Goal: Transaction & Acquisition: Purchase product/service

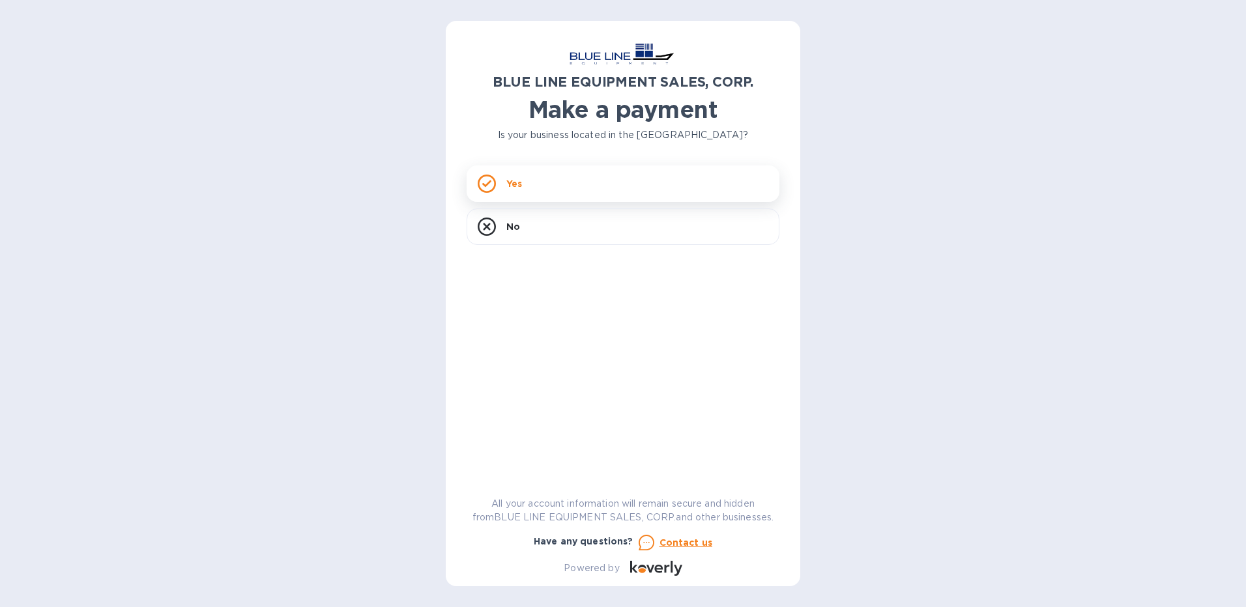
click at [574, 175] on div "Yes" at bounding box center [622, 183] width 313 height 36
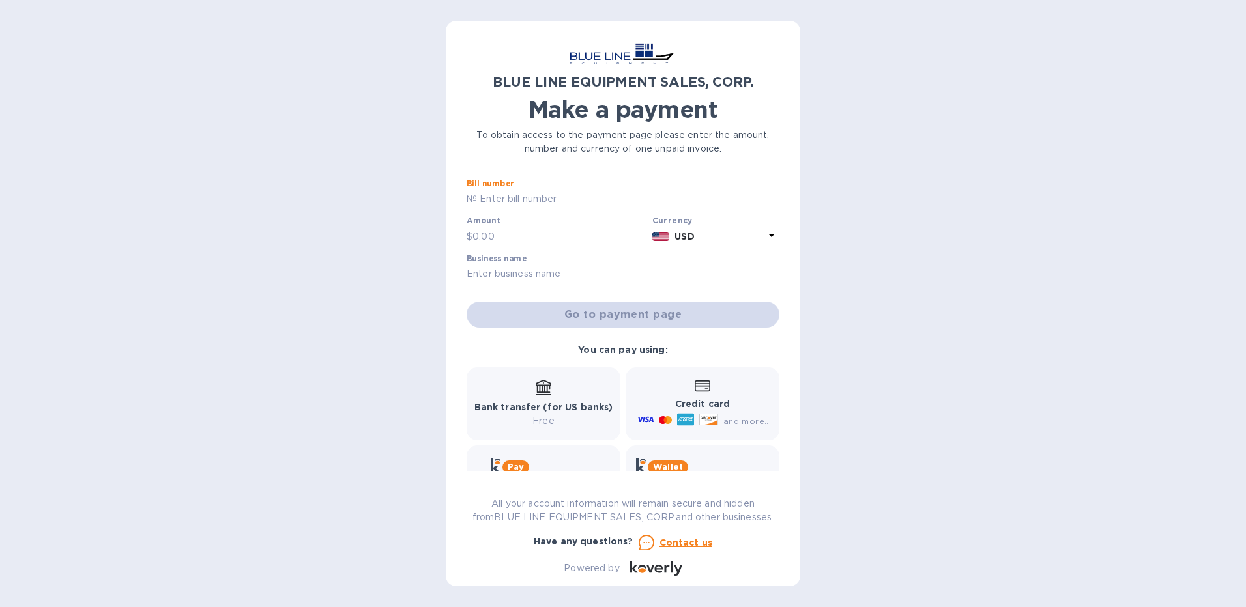
click at [577, 200] on input "text" at bounding box center [628, 200] width 302 height 20
type input "I43251033175"
click at [501, 236] on input "text" at bounding box center [559, 237] width 175 height 20
type input "3,300.00"
click at [481, 270] on input "text" at bounding box center [622, 275] width 313 height 20
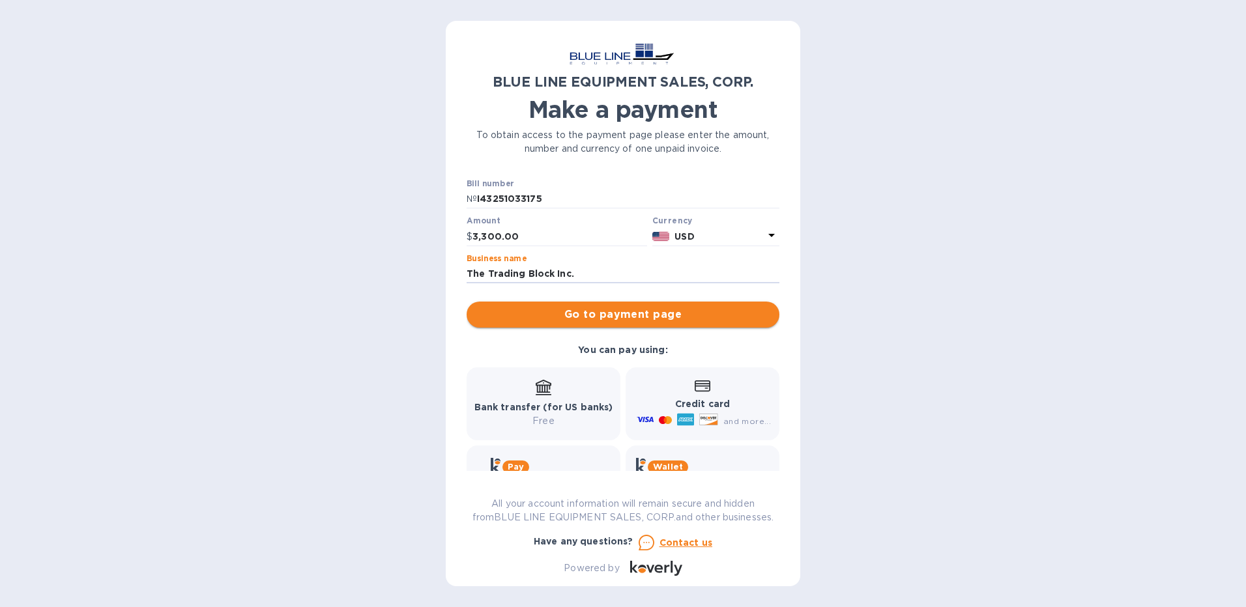
type input "The Trading Block Inc."
click at [628, 314] on span "Go to payment page" at bounding box center [623, 315] width 292 height 16
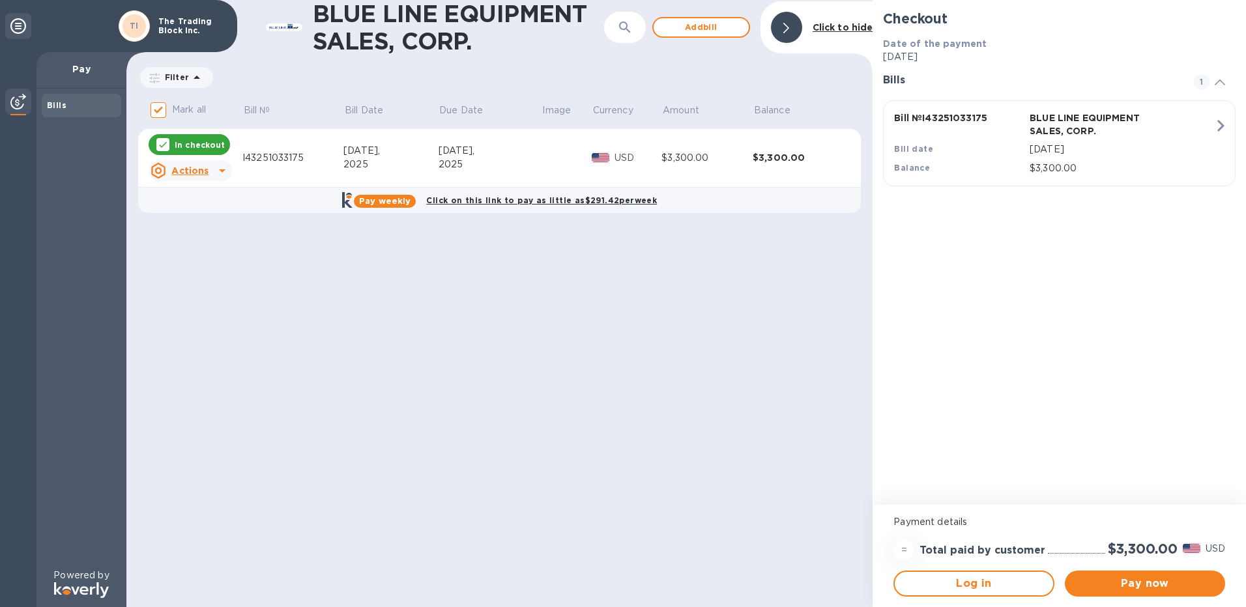
click at [222, 171] on icon at bounding box center [222, 170] width 7 height 3
click at [1145, 580] on div at bounding box center [623, 303] width 1246 height 607
click at [1145, 583] on span "Pay now" at bounding box center [1144, 584] width 139 height 16
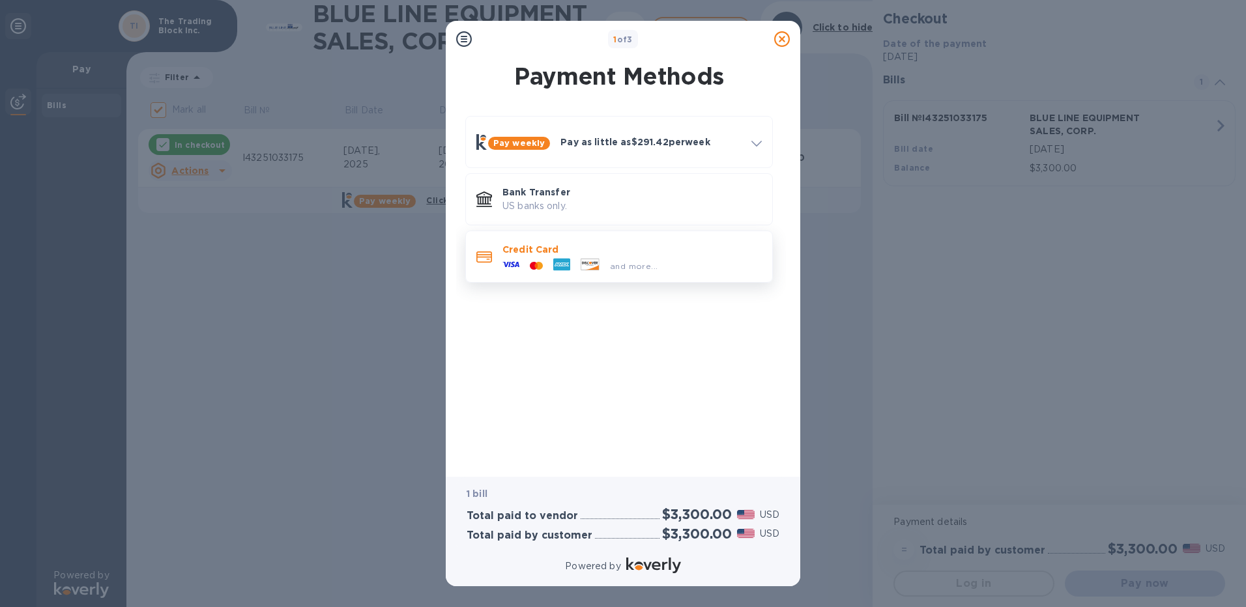
click at [530, 254] on p "Credit Card" at bounding box center [631, 249] width 259 height 13
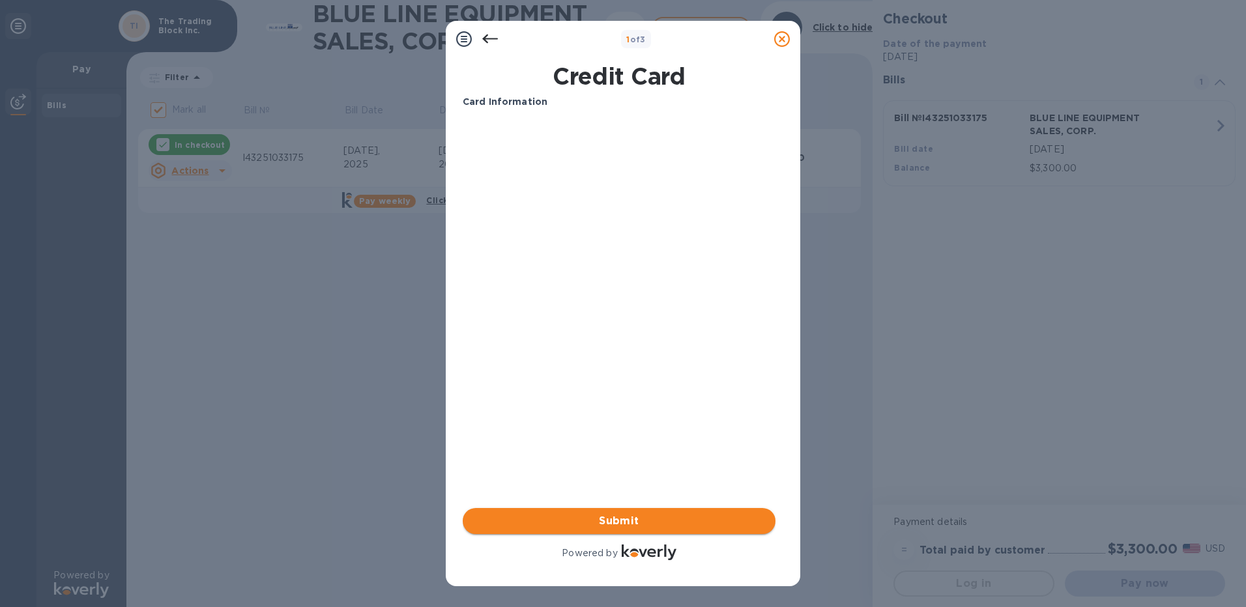
click at [634, 521] on span "Submit" at bounding box center [619, 521] width 292 height 16
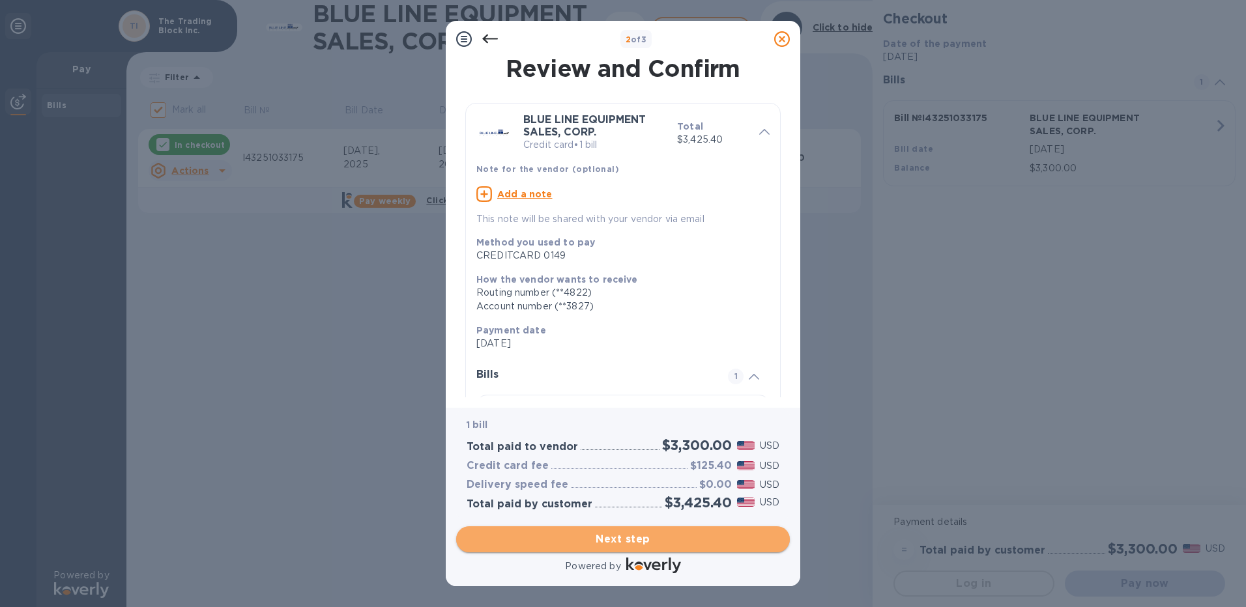
click at [625, 535] on span "Next step" at bounding box center [622, 540] width 313 height 16
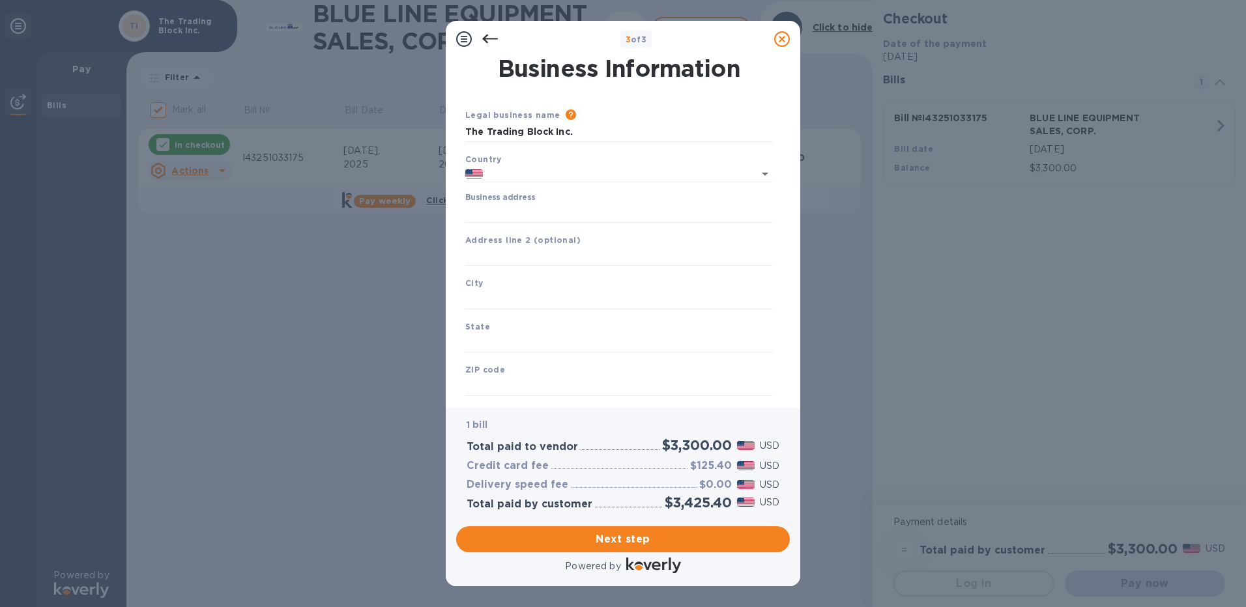
type input "[GEOGRAPHIC_DATA]"
click at [524, 211] on input "Business address" at bounding box center [619, 213] width 308 height 20
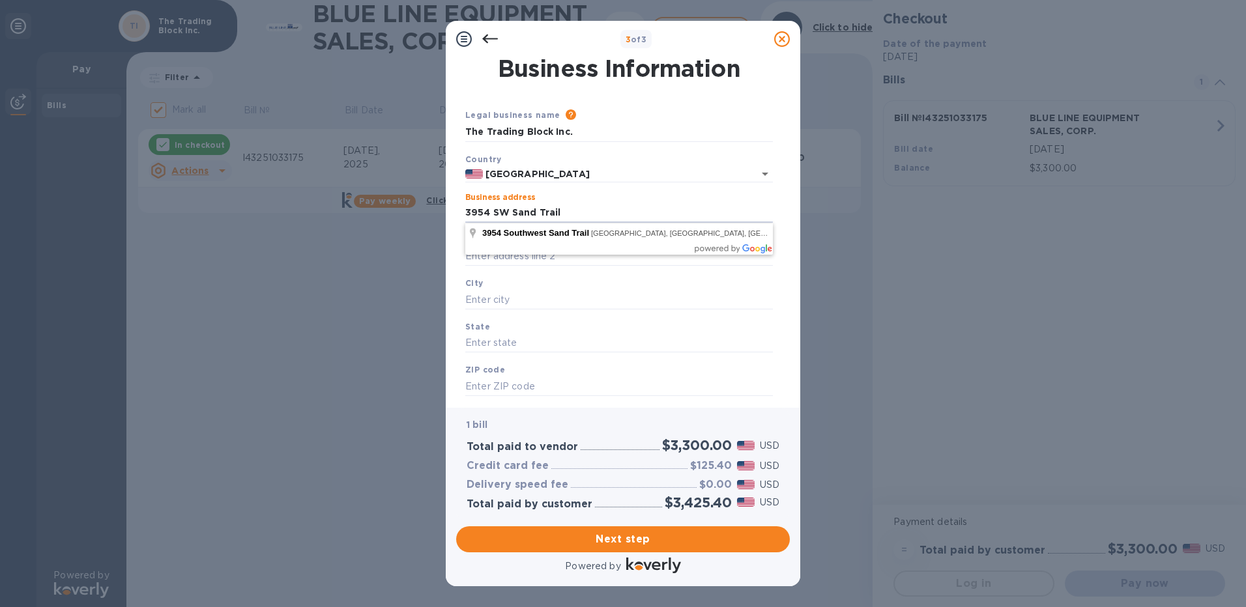
type input "3954 SW Sand Trail"
click at [460, 308] on div "City" at bounding box center [619, 293] width 318 height 44
click at [535, 304] on input "text" at bounding box center [619, 300] width 308 height 20
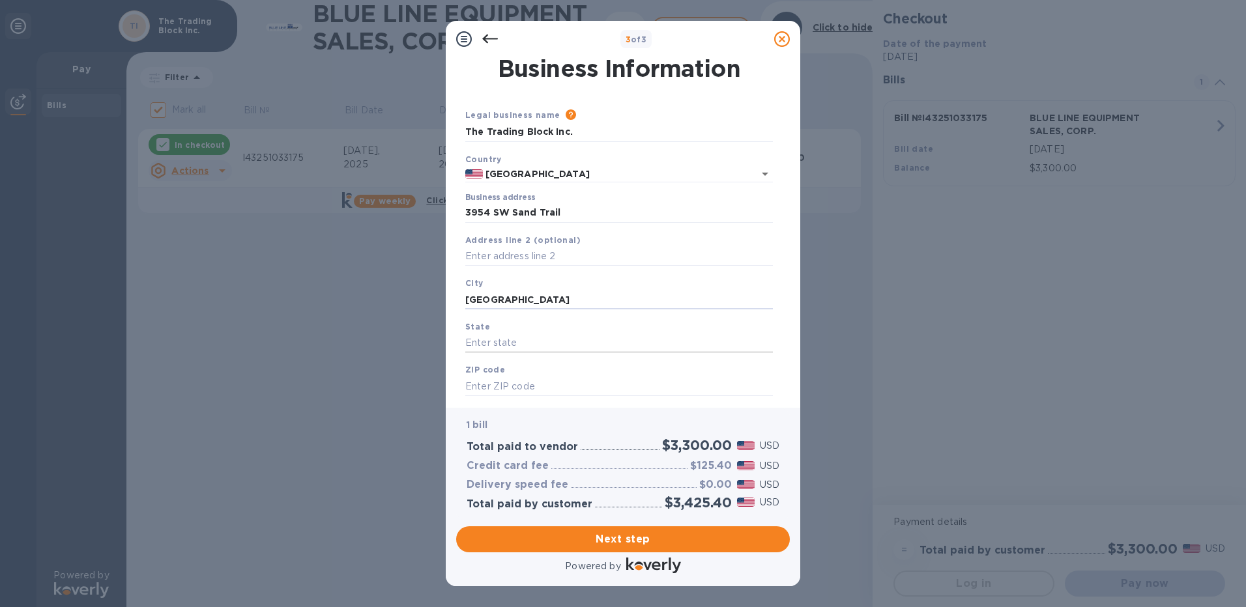
type input "[GEOGRAPHIC_DATA]"
click at [517, 339] on input "text" at bounding box center [619, 344] width 308 height 20
type input "[US_STATE]"
click at [542, 384] on input "text" at bounding box center [619, 387] width 308 height 20
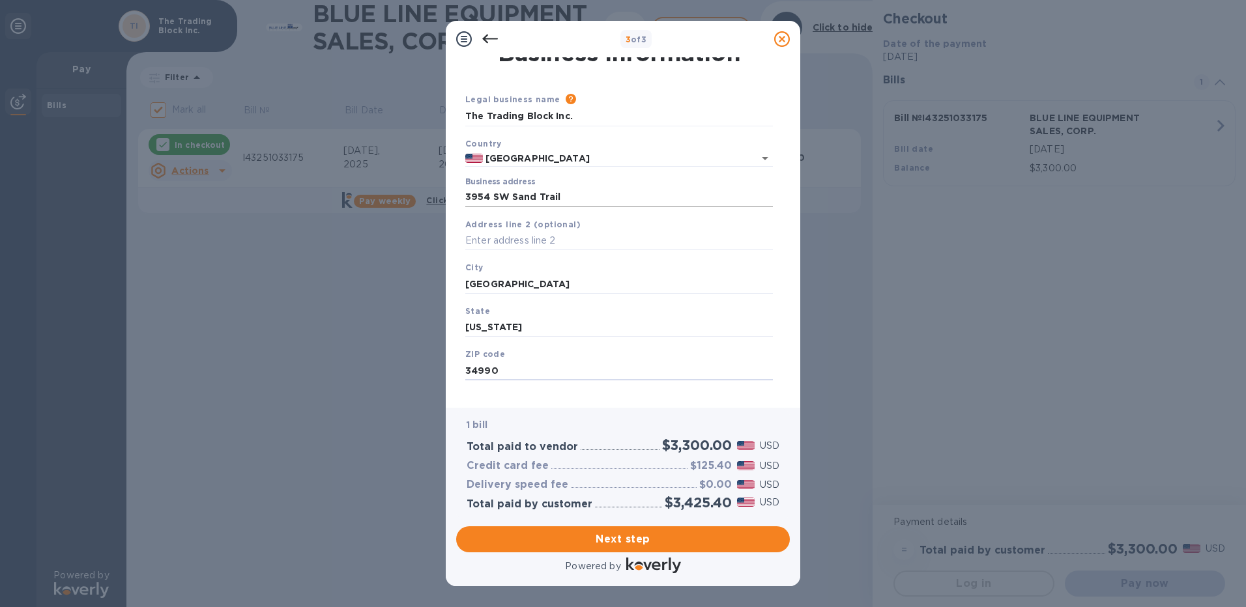
scroll to position [30, 0]
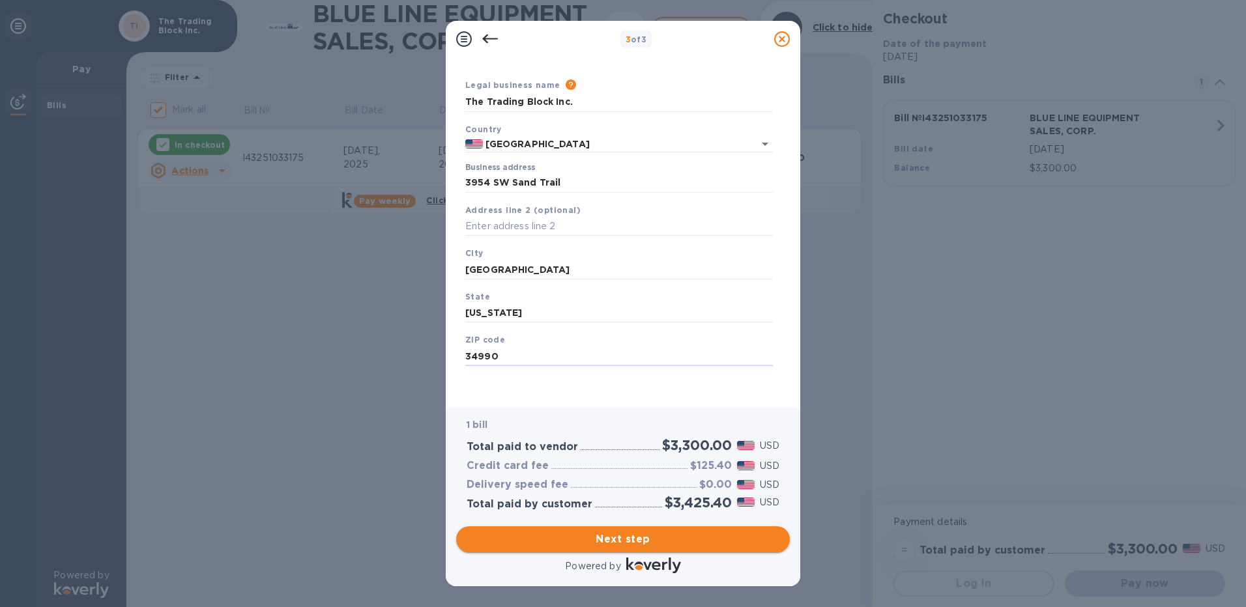
type input "34990"
drag, startPoint x: 623, startPoint y: 539, endPoint x: 620, endPoint y: 532, distance: 7.0
click at [623, 537] on span "Next step" at bounding box center [622, 540] width 313 height 16
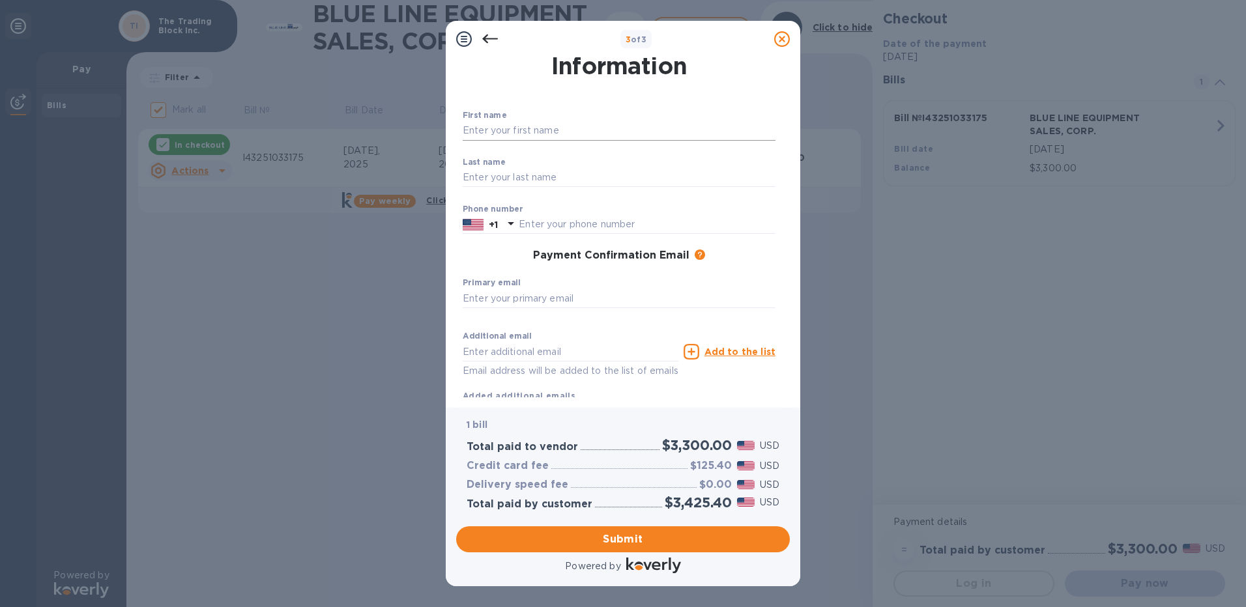
click at [477, 129] on input "text" at bounding box center [619, 131] width 313 height 20
type input "[PERSON_NAME]"
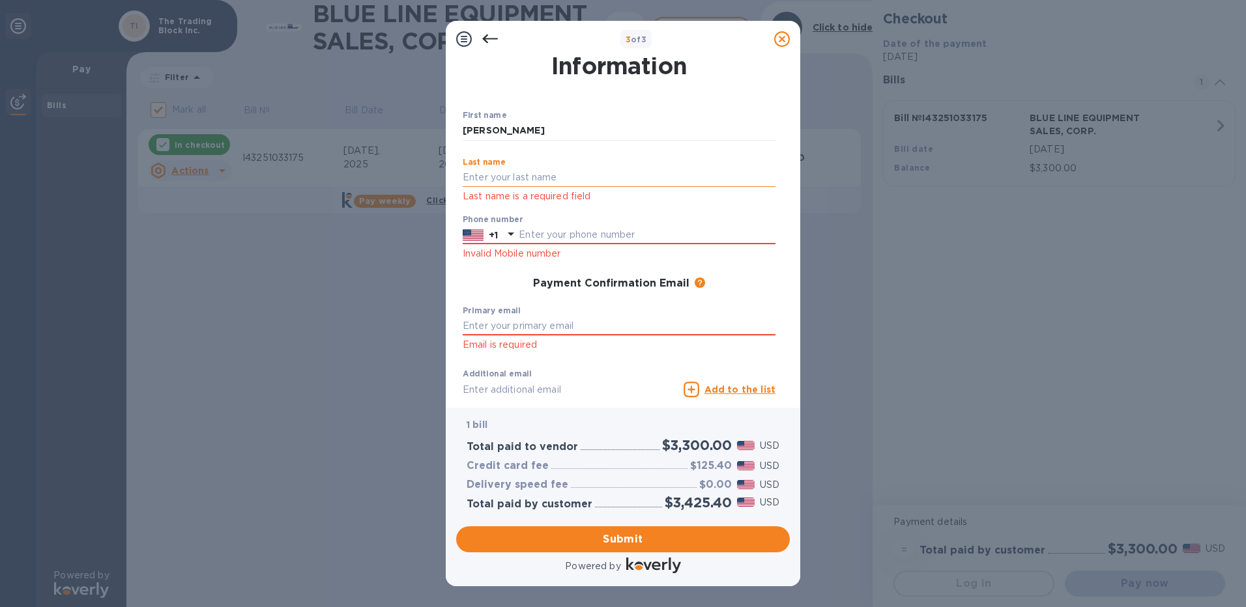
click at [475, 176] on input "text" at bounding box center [619, 178] width 313 height 20
type input "[PERSON_NAME]"
click at [723, 223] on div "Phone number +1 Invalid Mobile number" at bounding box center [619, 238] width 313 height 47
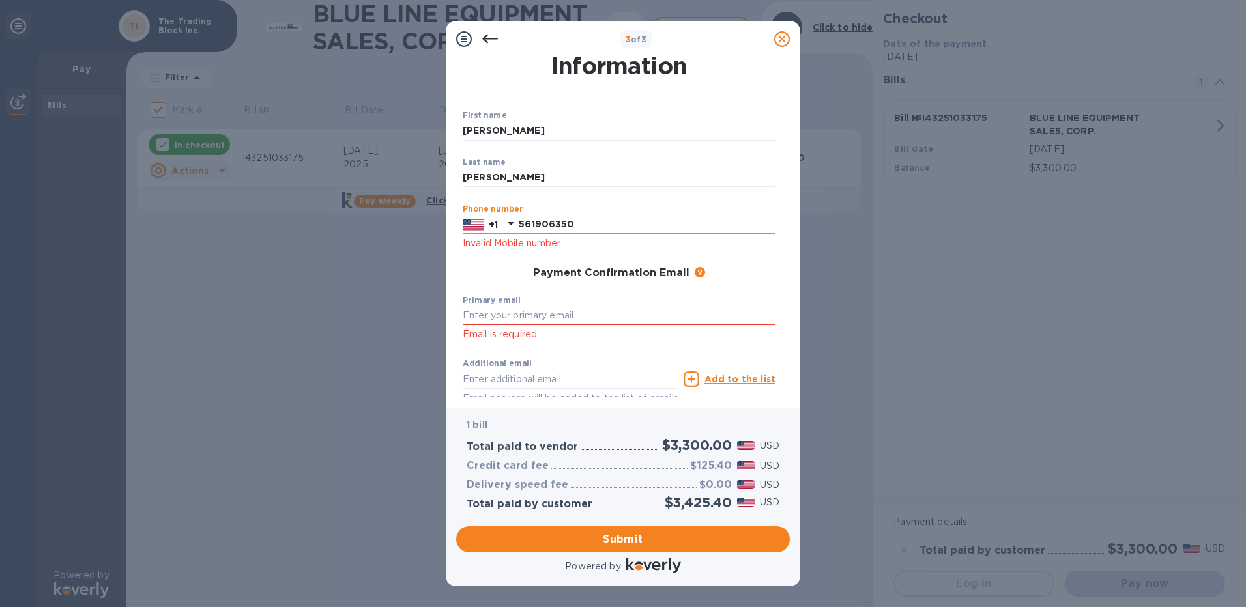
type input "5619063500"
type input "[EMAIL_ADDRESS][DOMAIN_NAME]"
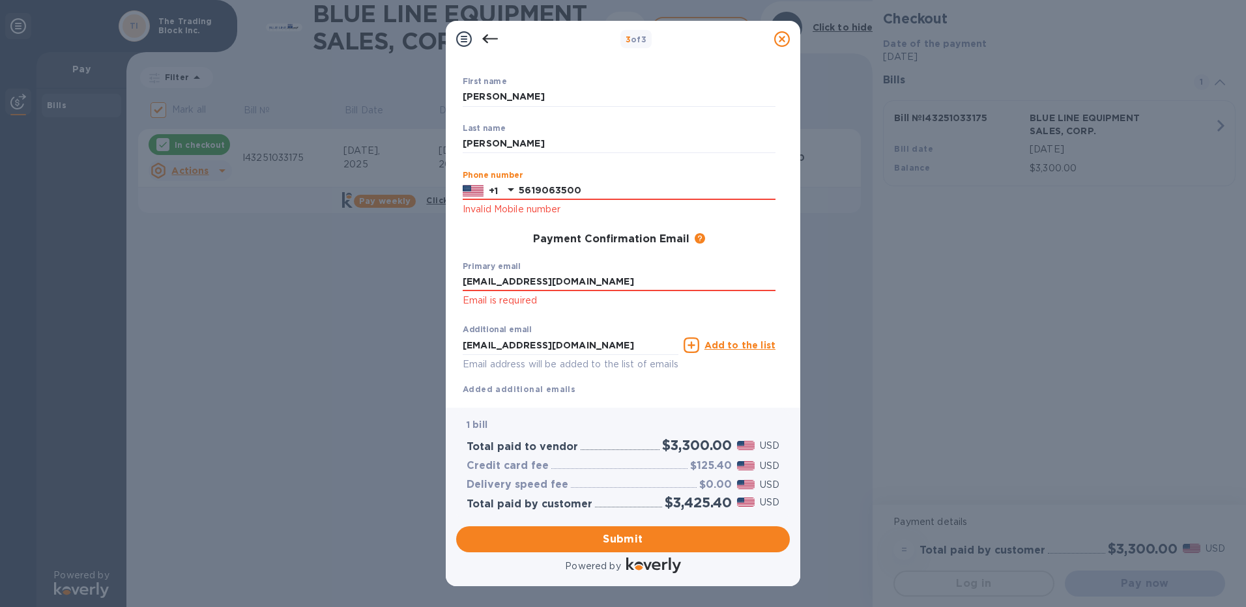
scroll to position [98, 0]
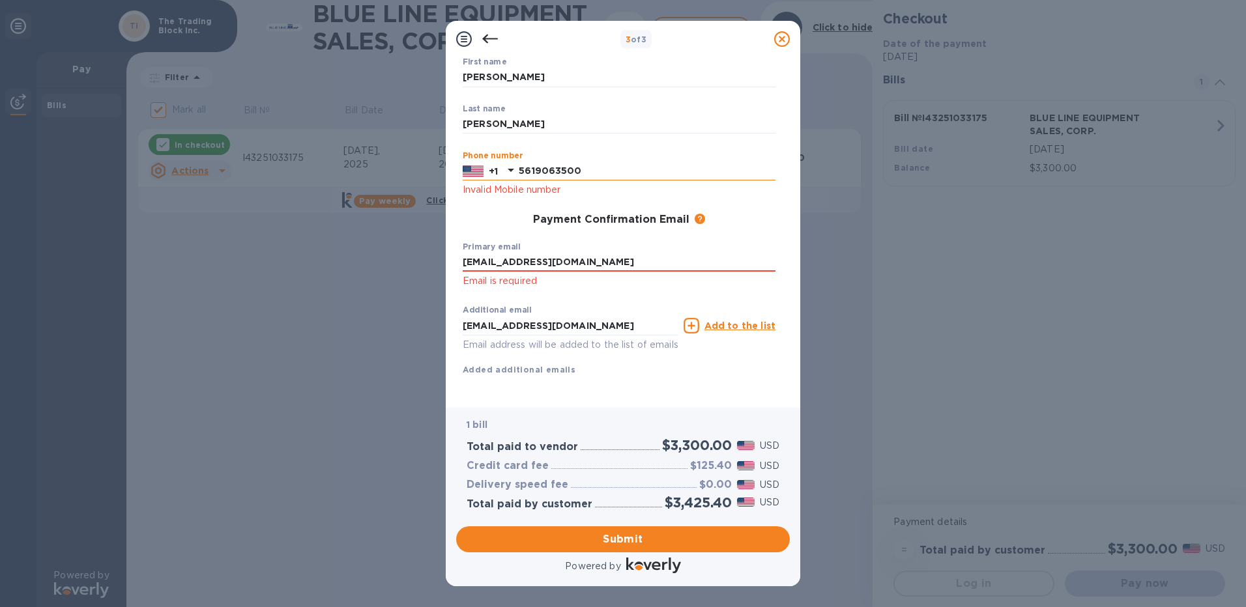
click at [589, 162] on input "5619063500" at bounding box center [647, 172] width 257 height 20
click at [583, 162] on input "5619063500" at bounding box center [647, 172] width 257 height 20
type input "5"
click at [598, 162] on input "5619063500" at bounding box center [647, 172] width 257 height 20
type input "5619063500"
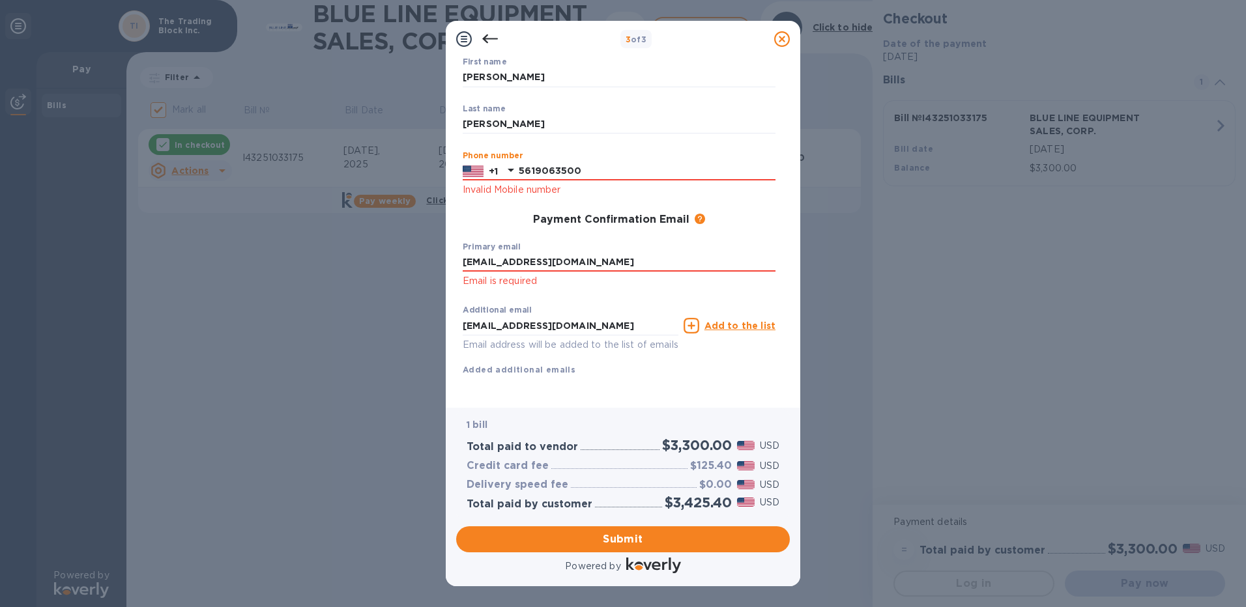
click at [494, 214] on div "Payment Confirmation Email The added email addresses will be used to send the p…" at bounding box center [619, 220] width 313 height 13
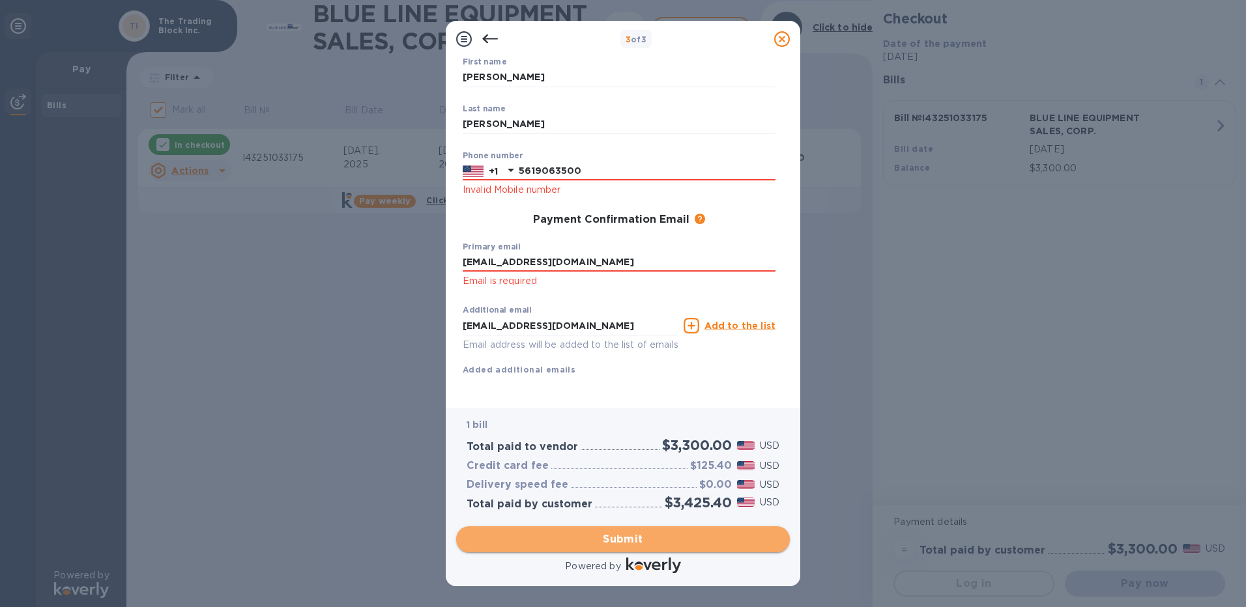
click at [624, 539] on span "Submit" at bounding box center [622, 540] width 313 height 16
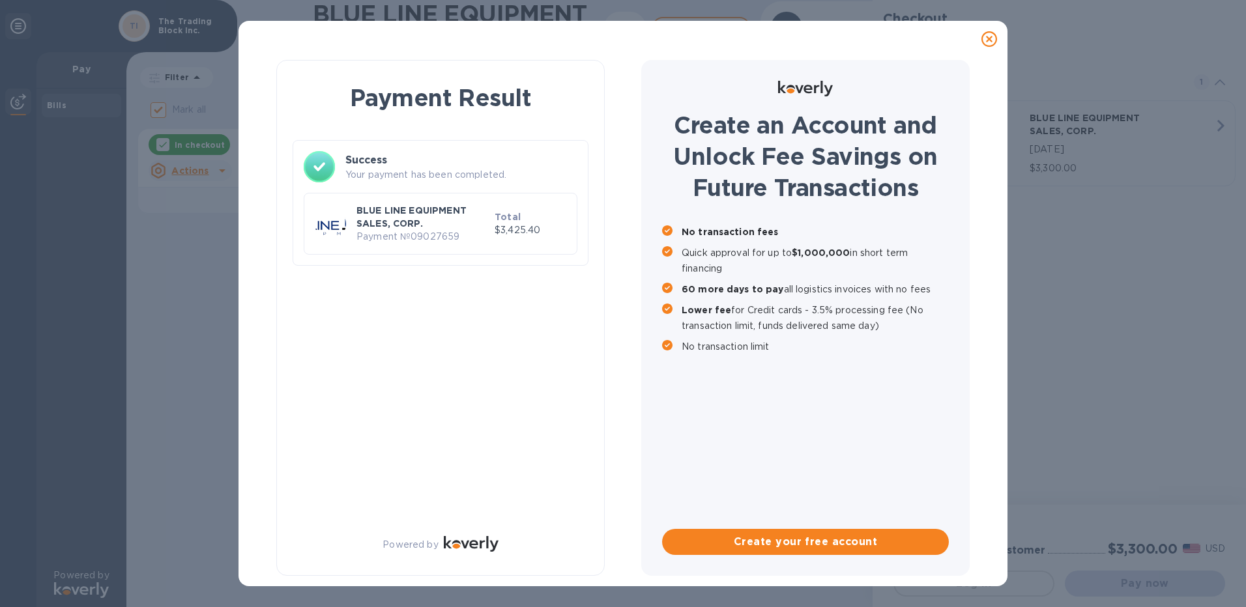
checkbox input "false"
